Goal: Task Accomplishment & Management: Use online tool/utility

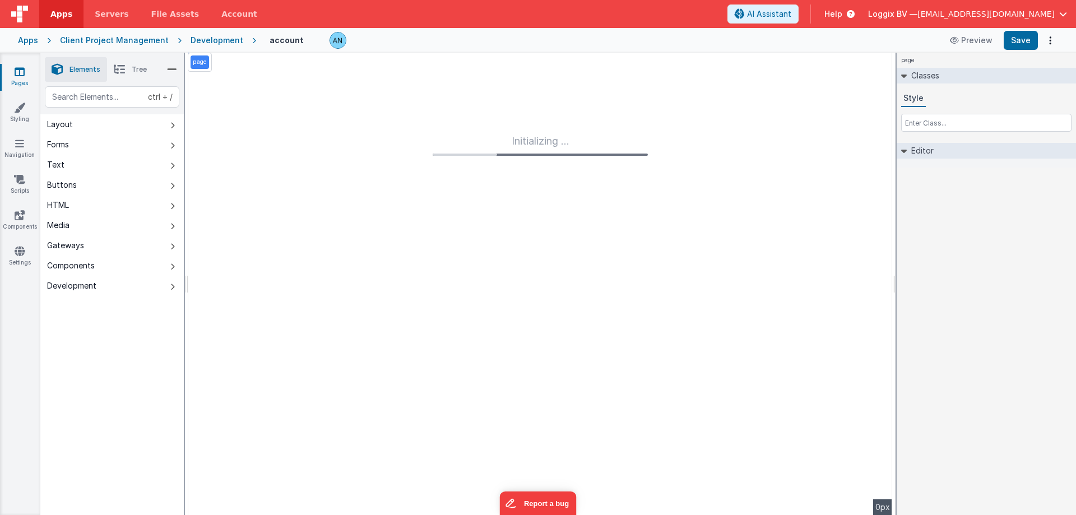
click at [55, 15] on span "Apps" at bounding box center [61, 13] width 22 height 11
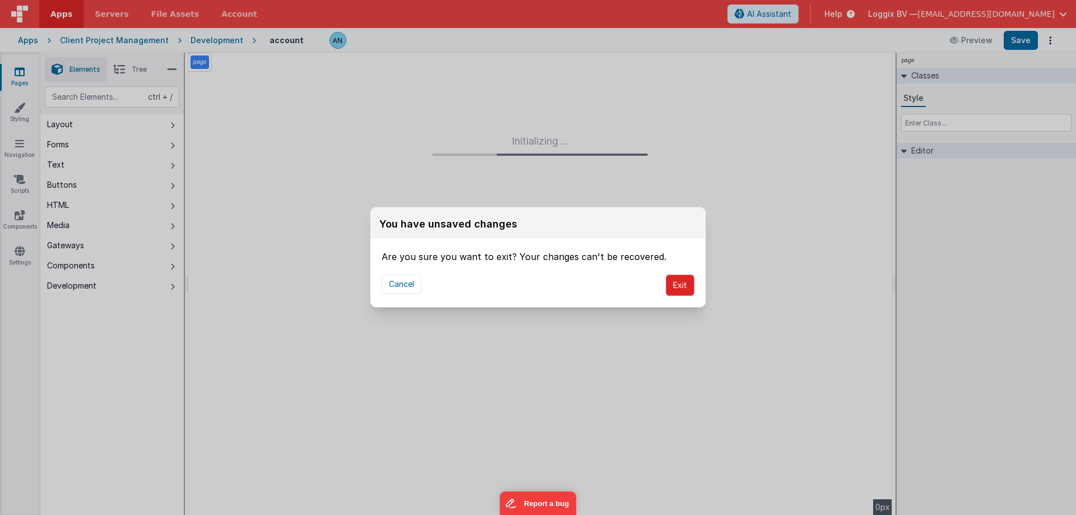
click at [676, 281] on button "Exit" at bounding box center [680, 285] width 29 height 21
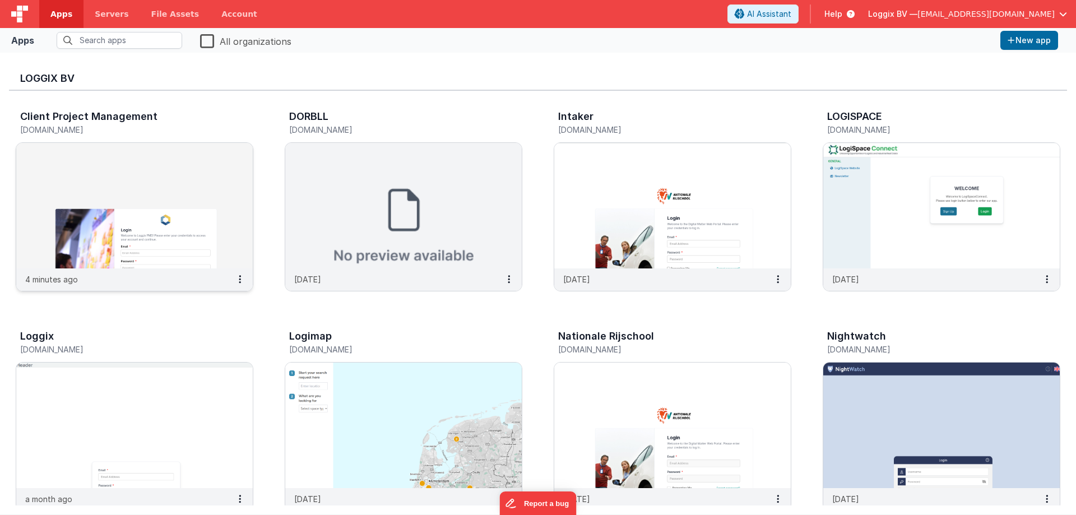
click at [101, 234] on img at bounding box center [134, 205] width 236 height 125
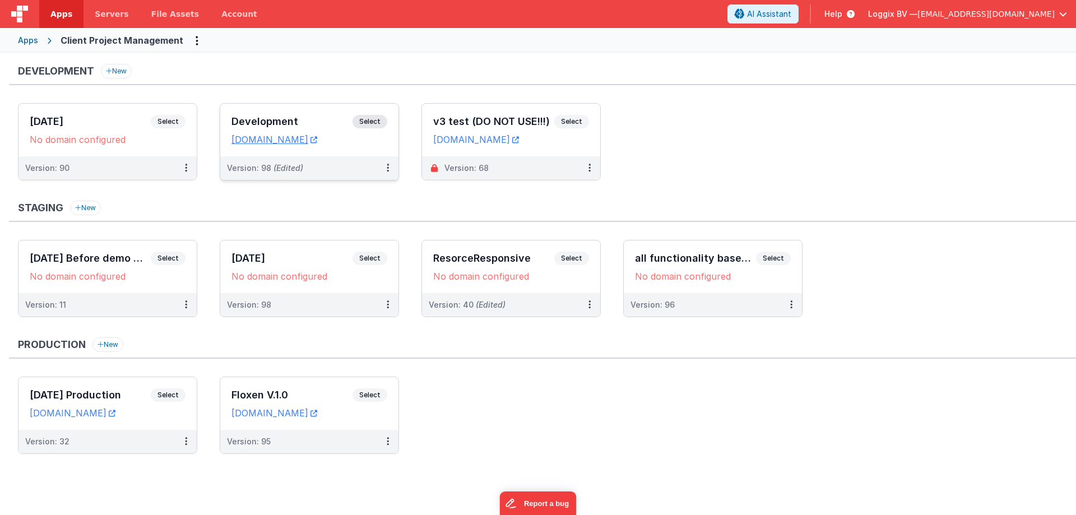
click at [380, 123] on span "Select" at bounding box center [369, 121] width 35 height 13
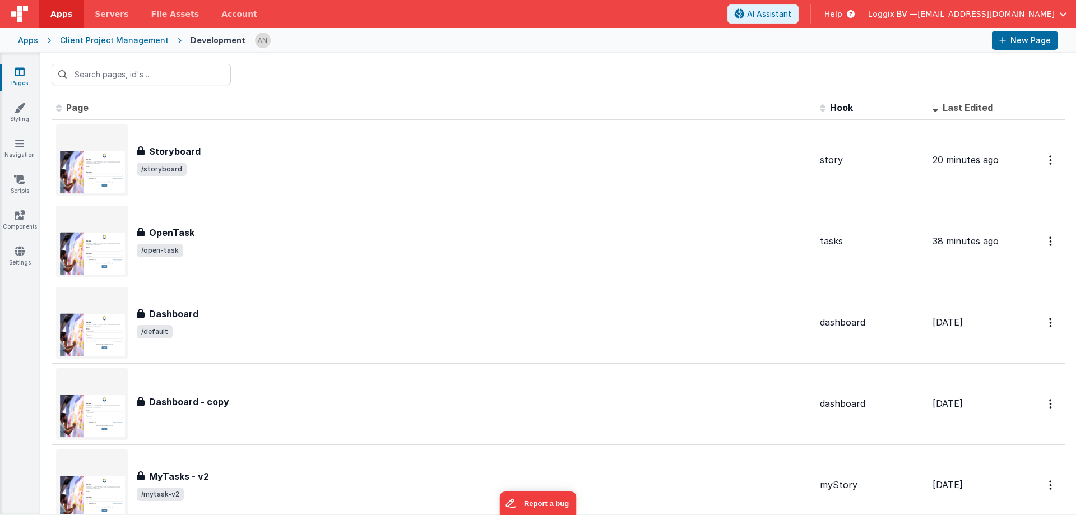
click at [16, 73] on icon at bounding box center [20, 71] width 10 height 11
click at [16, 184] on icon at bounding box center [19, 179] width 11 height 11
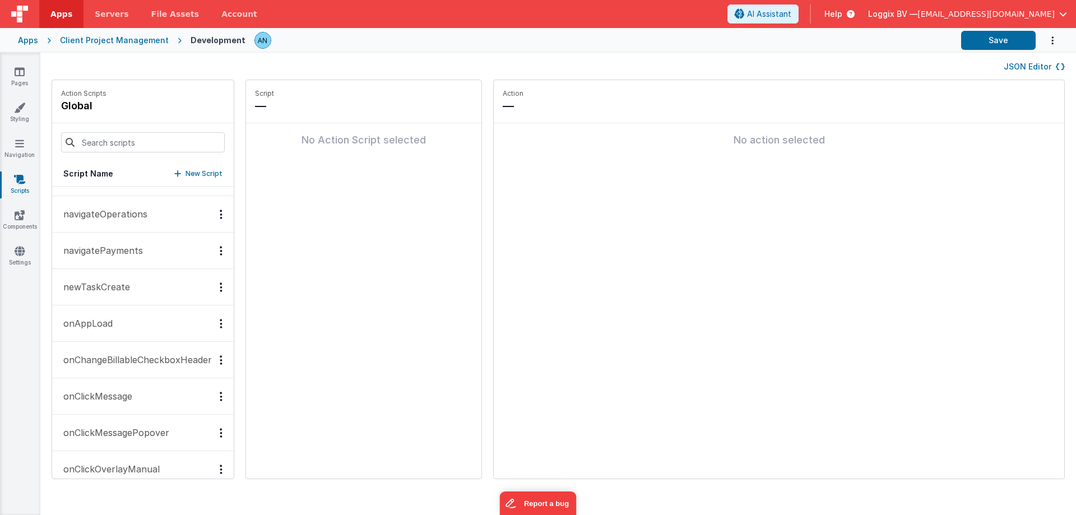
scroll to position [896, 0]
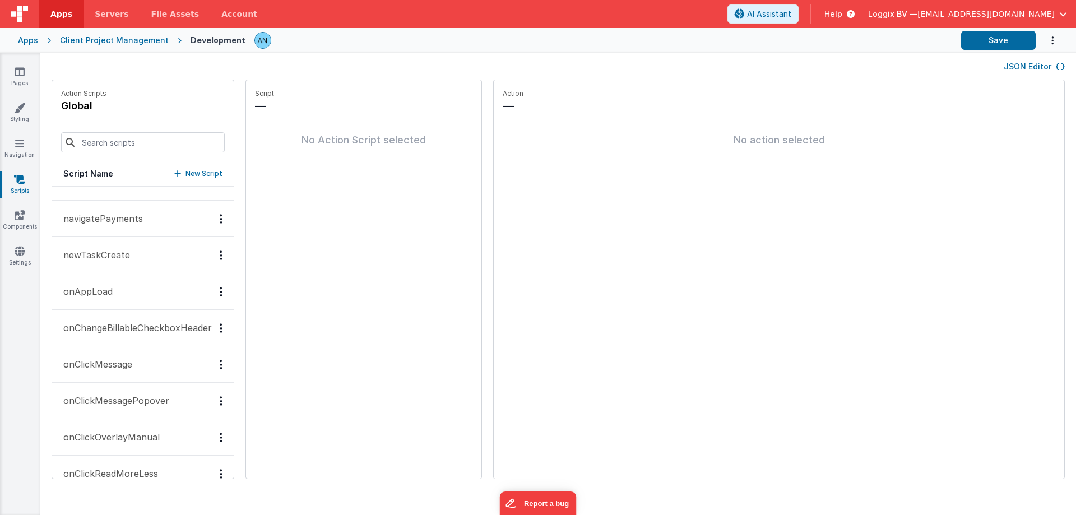
click at [123, 287] on button "onAppLoad" at bounding box center [143, 291] width 182 height 36
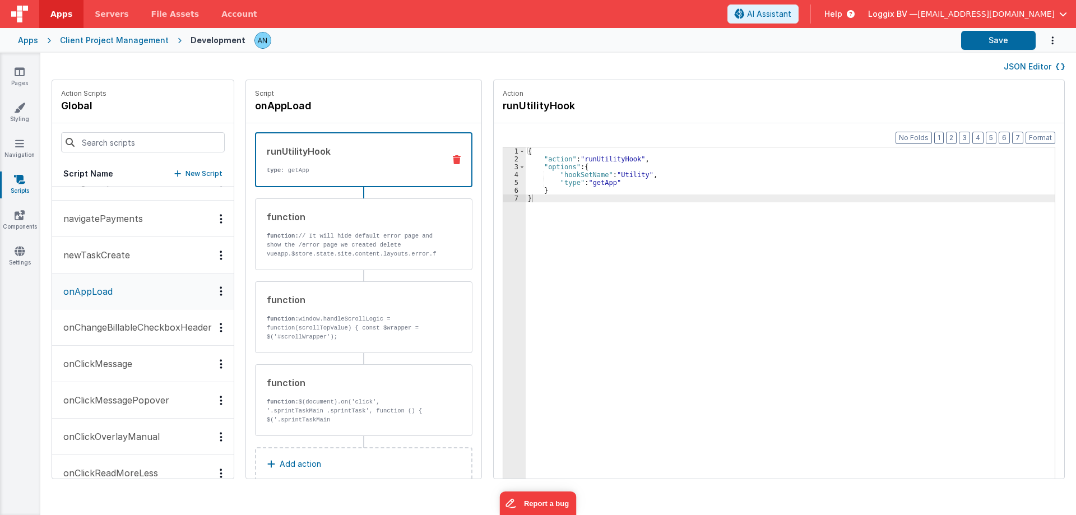
click at [548, 235] on div "{ "action" : "runUtilityHook" , "options" : { "hookSetName" : "Utility" , "type…" at bounding box center [791, 338] width 531 height 382
click at [360, 249] on p "function: // It will hide default error page and show the /error page we create…" at bounding box center [351, 276] width 169 height 90
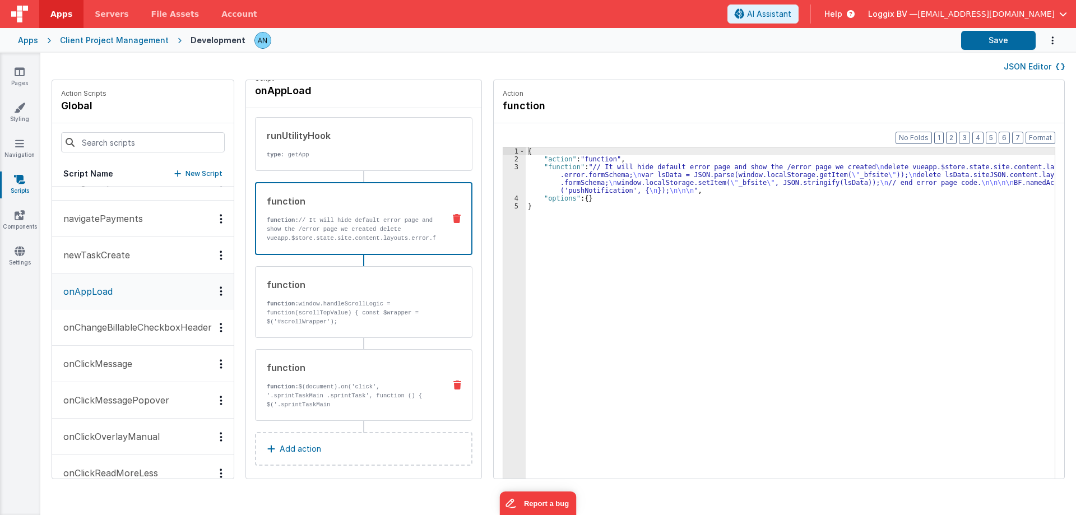
scroll to position [22, 0]
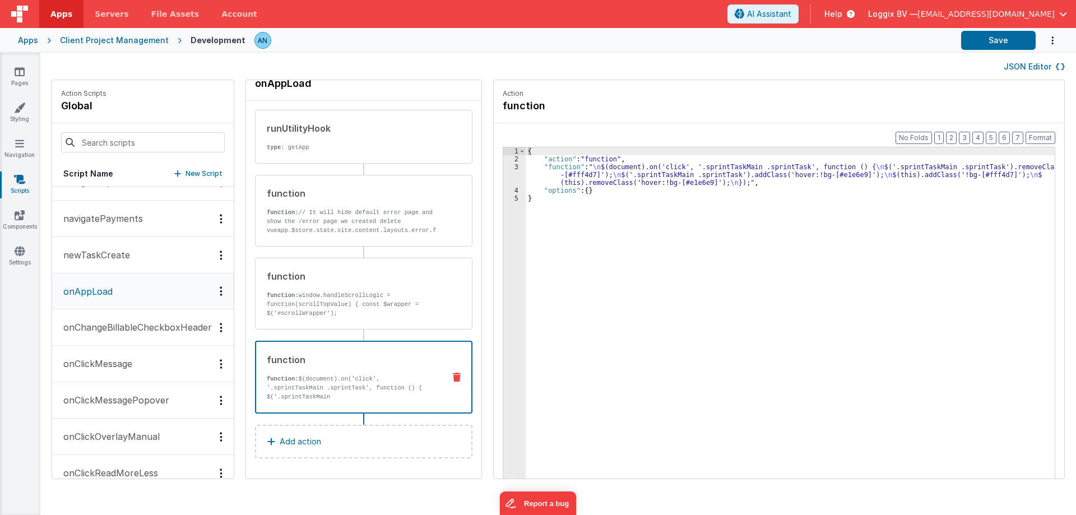
click at [376, 381] on p "function: $(document).on('click', '.sprintTaskMain .sprintTask', function () { …" at bounding box center [351, 410] width 169 height 72
click at [364, 308] on p "function: window.handleScrollLogic = function(scrollTopValue) { const $wrapper …" at bounding box center [351, 304] width 169 height 27
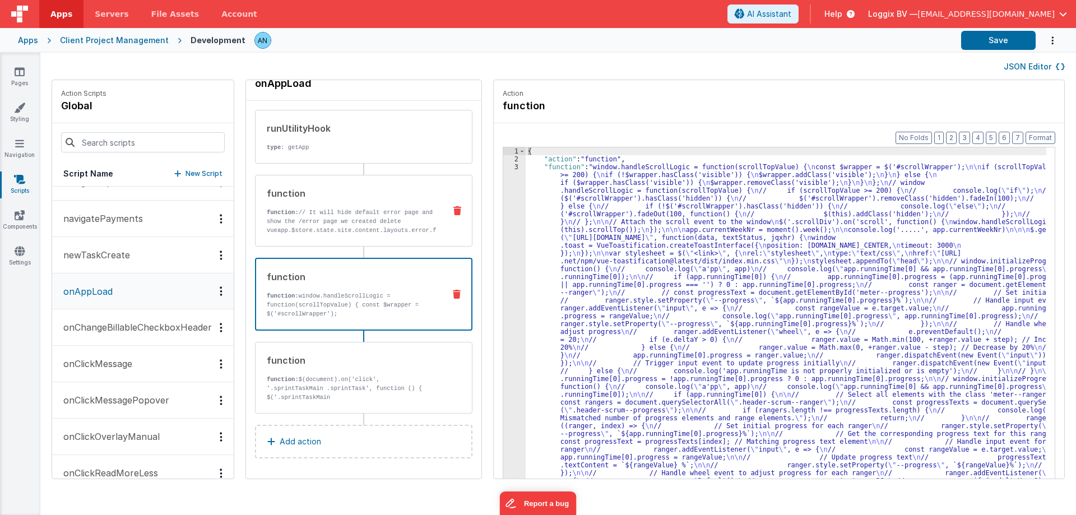
click at [390, 231] on p "function: // It will hide default error page and show the /error page we create…" at bounding box center [351, 253] width 169 height 90
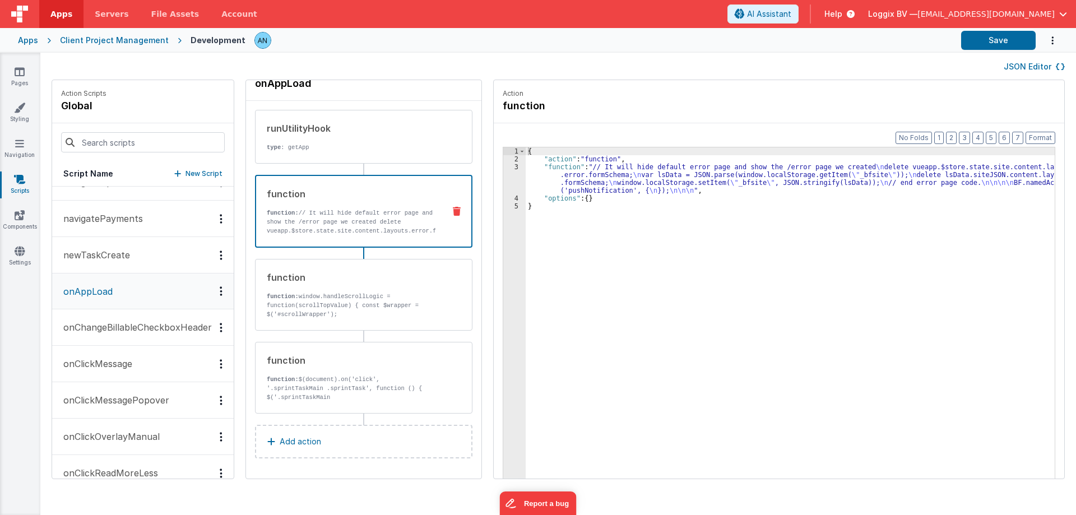
click at [514, 166] on div "3" at bounding box center [514, 178] width 22 height 31
click at [512, 166] on div "3" at bounding box center [514, 178] width 22 height 31
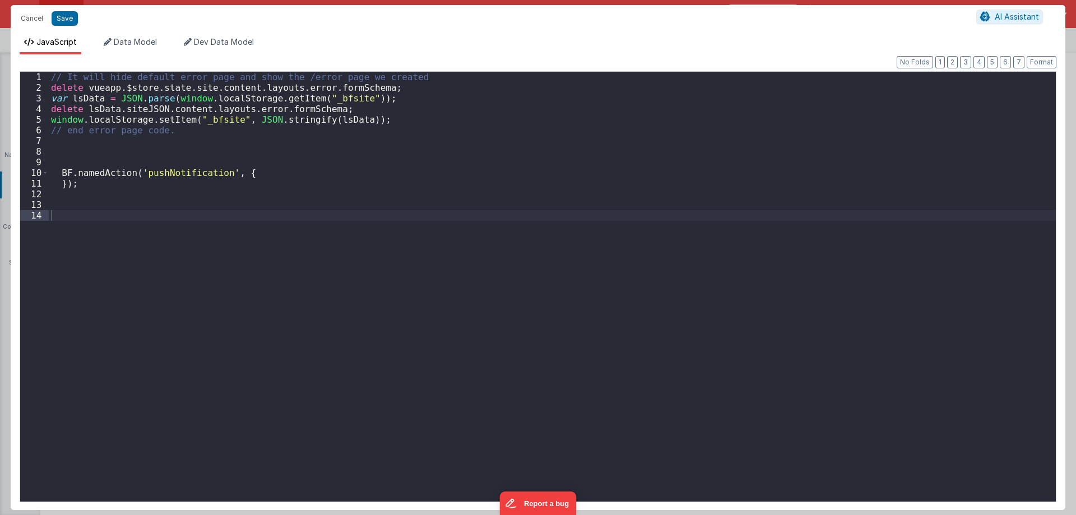
click at [198, 178] on div "// It [PERSON_NAME] default error page and show the /error page we created dele…" at bounding box center [552, 300] width 1007 height 457
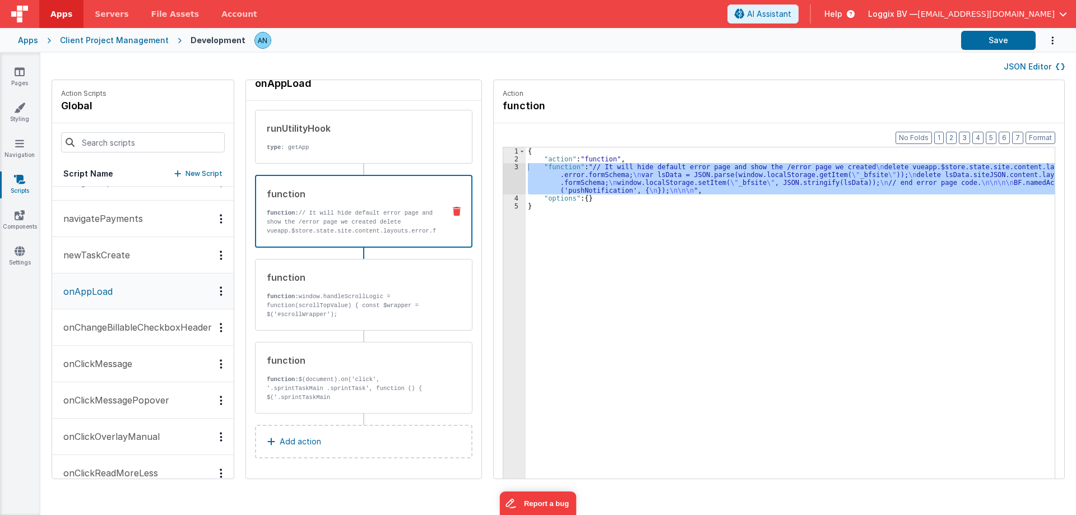
click at [508, 167] on div "3" at bounding box center [514, 178] width 22 height 31
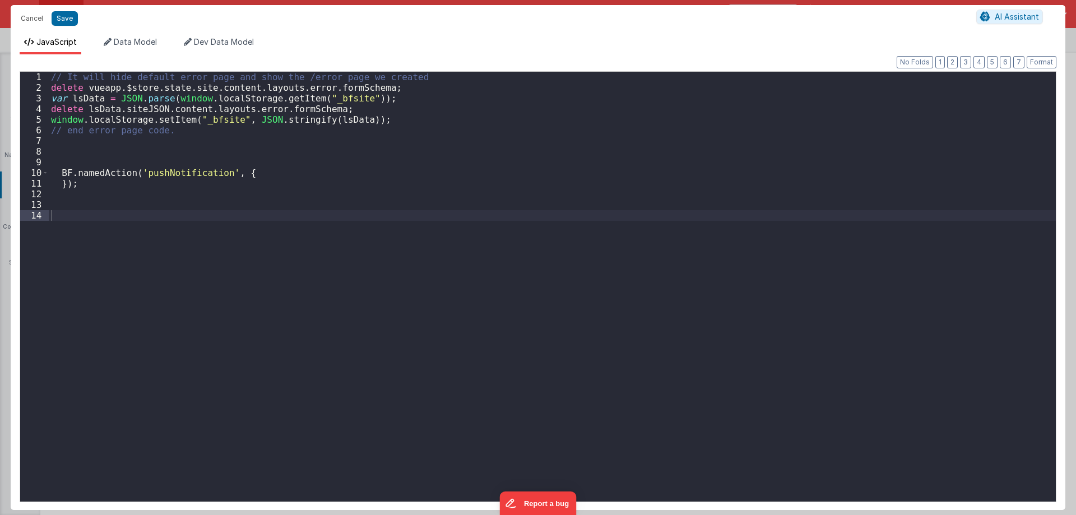
click at [513, 166] on div "// It [PERSON_NAME] default error page and show the /error page we created dele…" at bounding box center [552, 297] width 1007 height 451
click at [311, 210] on div "// It [PERSON_NAME] default error page and show the /error page we created dele…" at bounding box center [552, 297] width 1007 height 451
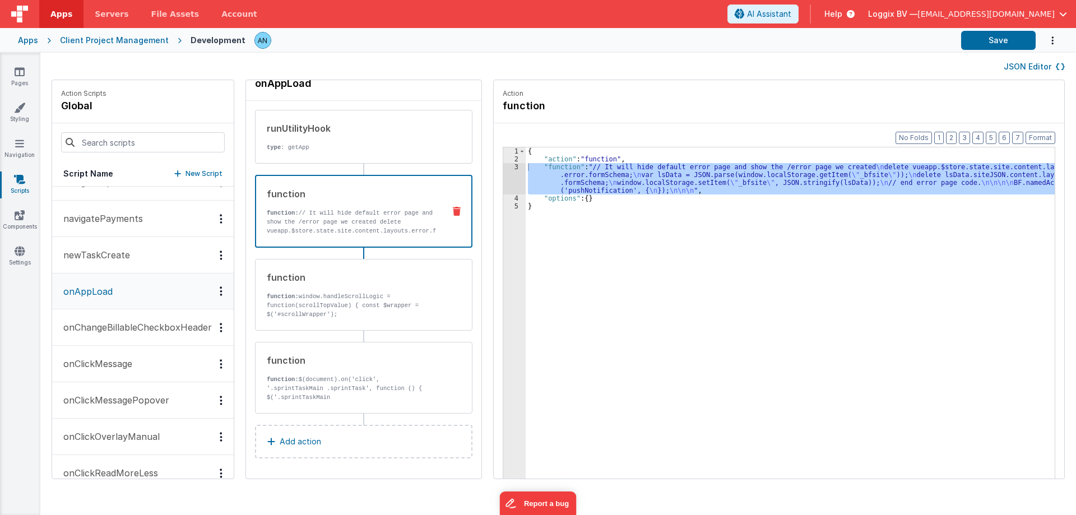
click at [1023, 64] on button "JSON Editor" at bounding box center [1033, 66] width 61 height 11
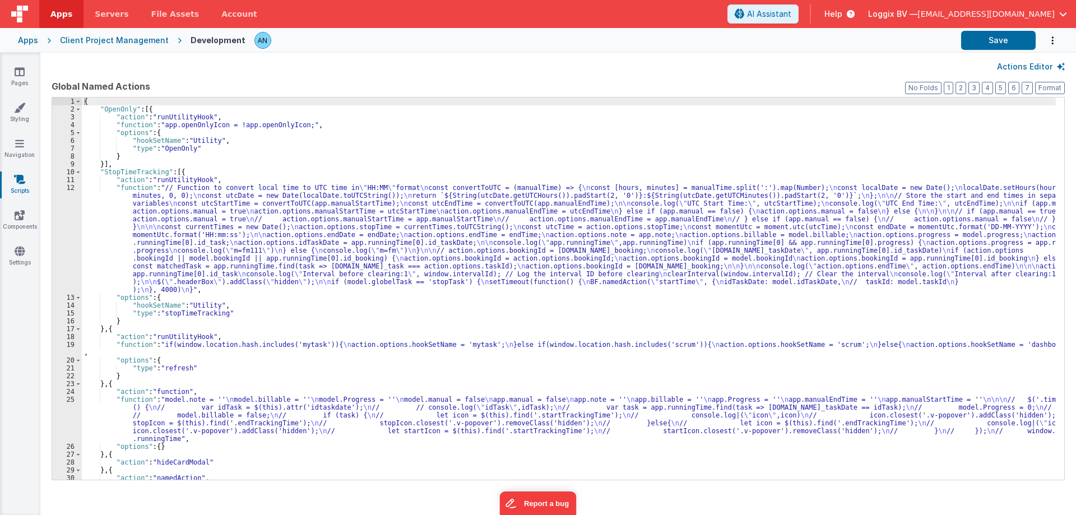
click at [682, 217] on div "{ "OpenOnly" : [{ "action" : "runUtilityHook" , "function" : "app.openOnlyIcon …" at bounding box center [569, 296] width 974 height 398
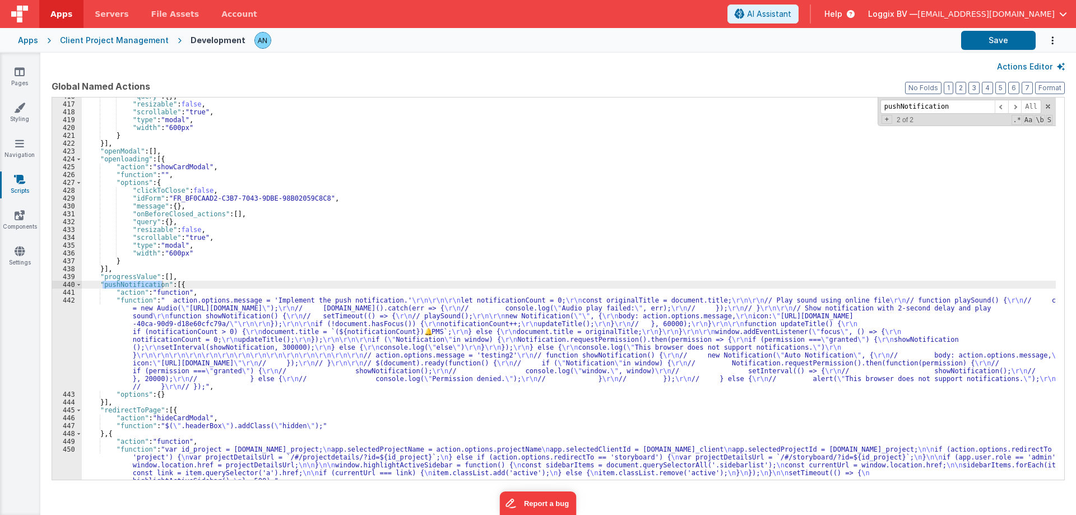
scroll to position [4397, 0]
type input "pushNotification"
click at [178, 323] on div ""query" : { } , "resizable" : false , "scrollable" : "true" , "type" : "modal" …" at bounding box center [569, 306] width 974 height 429
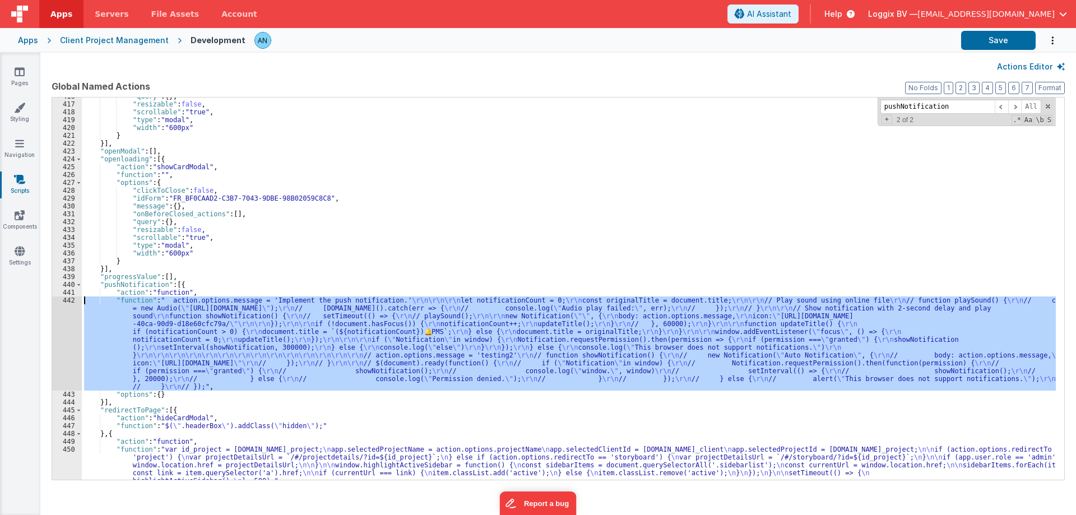
click at [70, 301] on div "442" at bounding box center [67, 343] width 30 height 94
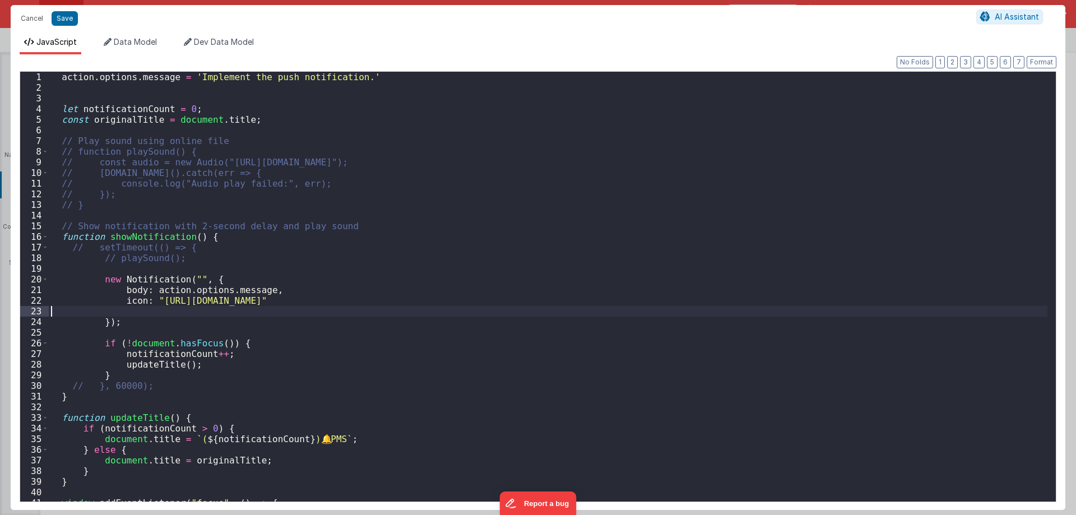
click at [66, 301] on div "action . options . message = 'Implement the push notification.' let notificatio…" at bounding box center [548, 297] width 998 height 451
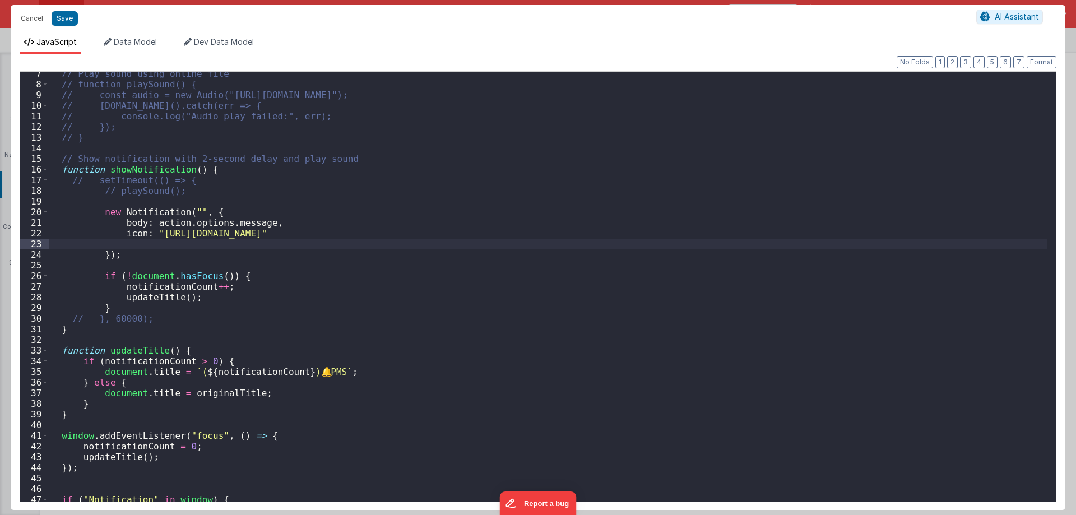
scroll to position [235, 0]
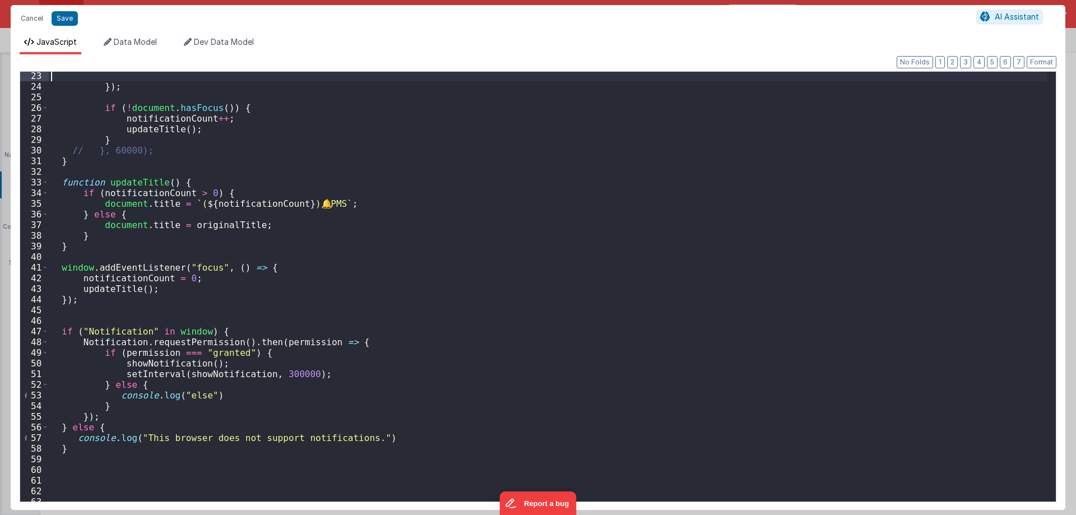
click at [185, 199] on div "}) ; if ( ! document . hasFocus ( )) { notificationCount ++ ; updateTitle ( ) ;…" at bounding box center [548, 296] width 998 height 451
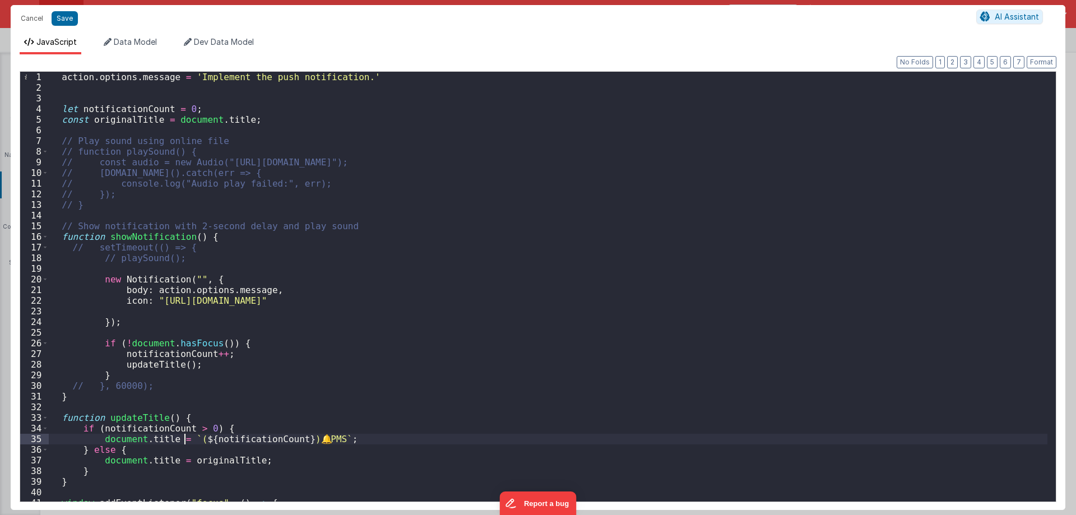
scroll to position [0, 0]
click at [30, 15] on button "Cancel" at bounding box center [32, 19] width 34 height 16
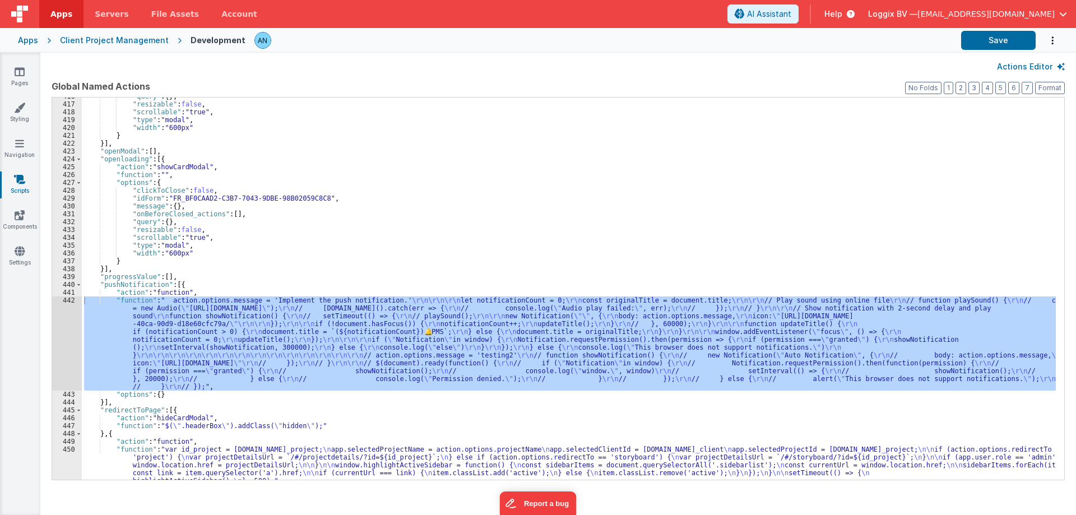
click at [108, 330] on div ""query" : { } , "resizable" : false , "scrollable" : "true" , "type" : "modal" …" at bounding box center [569, 288] width 974 height 382
click at [67, 300] on div "442" at bounding box center [67, 343] width 30 height 94
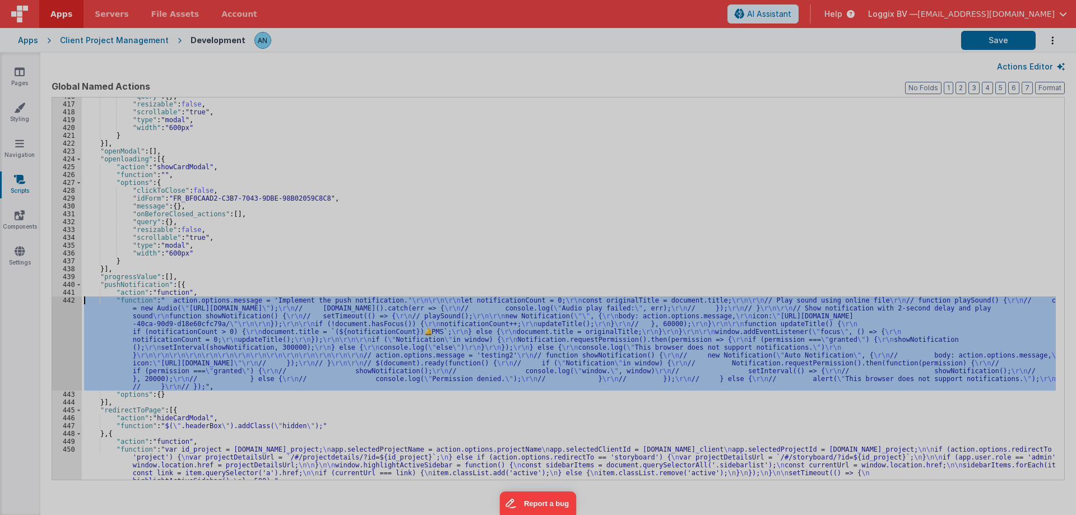
click at [67, 300] on div "action . options . message = 'Implement the push notification.' let notificatio…" at bounding box center [548, 286] width 998 height 451
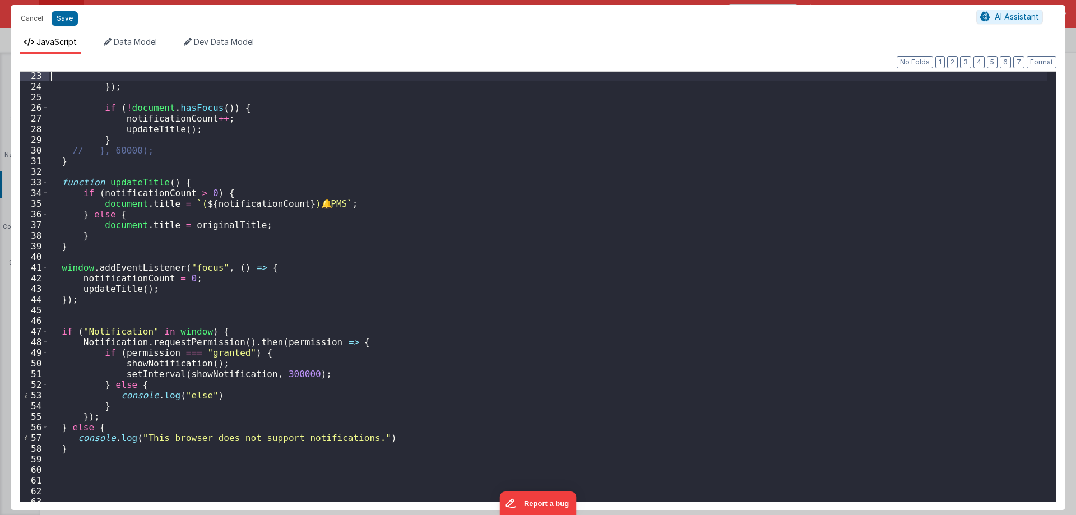
scroll to position [269, 0]
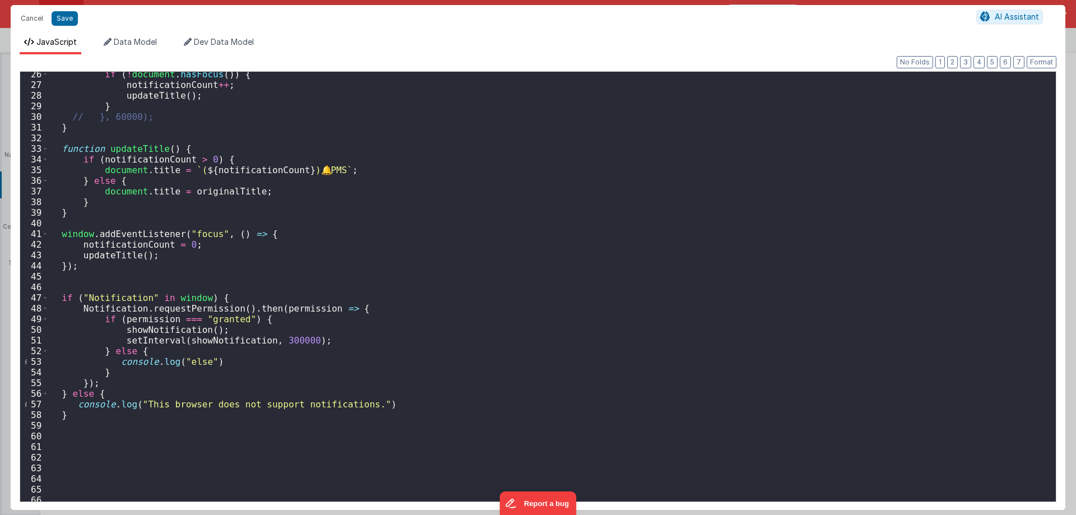
click at [175, 295] on div "if ( ! document . hasFocus ( )) { notificationCount ++ ; updateTitle ( ) ; } //…" at bounding box center [548, 294] width 998 height 451
drag, startPoint x: 34, startPoint y: 17, endPoint x: 879, endPoint y: 231, distance: 872.1
click at [33, 17] on button "Cancel" at bounding box center [32, 19] width 34 height 16
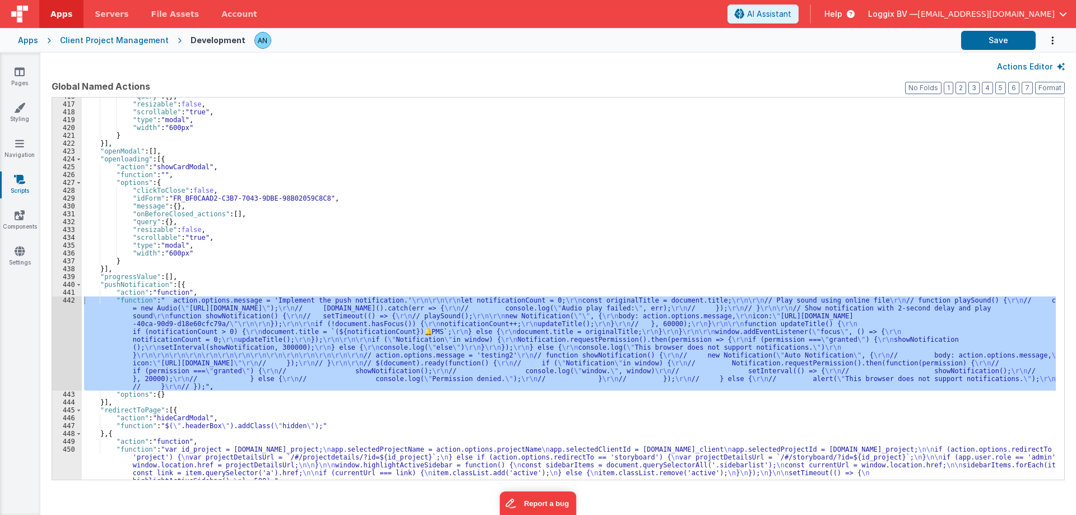
click at [811, 348] on div ""query" : { } , "resizable" : false , "scrollable" : "true" , "type" : "modal" …" at bounding box center [569, 288] width 974 height 382
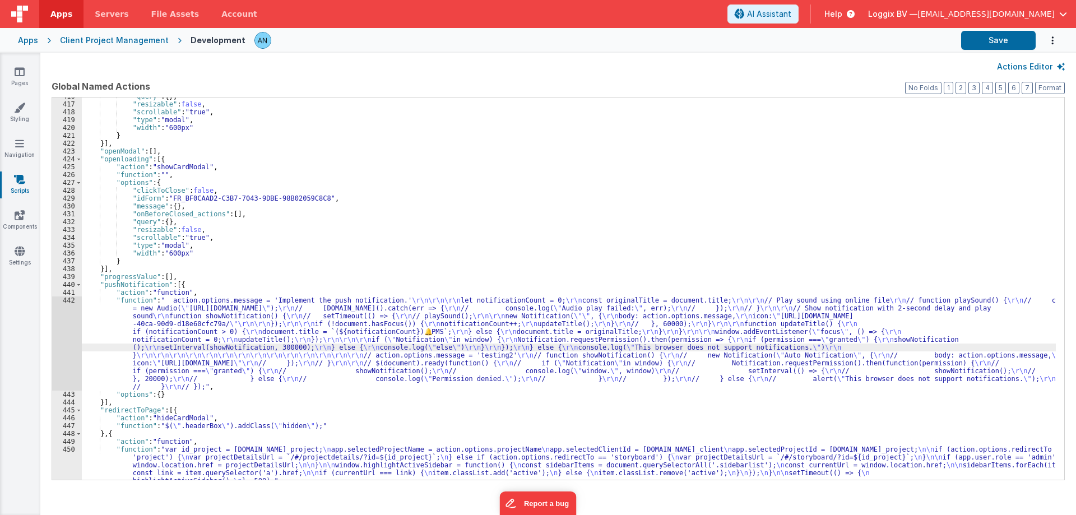
click at [936, 366] on div ""query" : { } , "resizable" : false , "scrollable" : "true" , "type" : "modal" …" at bounding box center [569, 306] width 974 height 429
click at [444, 280] on div ""query" : { } , "resizable" : false , "scrollable" : "true" , "type" : "modal" …" at bounding box center [569, 306] width 974 height 429
click at [159, 301] on div ""query" : { } , "resizable" : false , "scrollable" : "true" , "type" : "modal" …" at bounding box center [569, 306] width 974 height 429
